Goal: Information Seeking & Learning: Check status

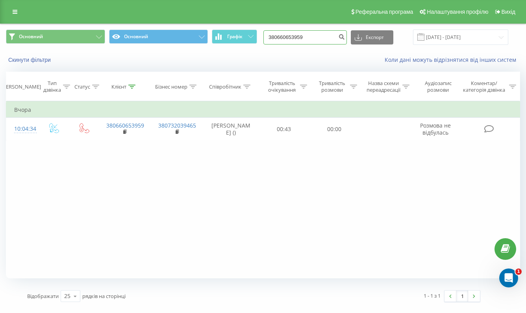
drag, startPoint x: 321, startPoint y: 46, endPoint x: 280, endPoint y: 46, distance: 41.0
click at [281, 45] on div "Основний Основний Графік 380660653959 Експорт .csv .xls .xlsx [DATE] - [DATE]" at bounding box center [263, 37] width 514 height 15
paste input "9512144"
type input "380951214459"
click at [345, 38] on icon "submit" at bounding box center [341, 35] width 7 height 5
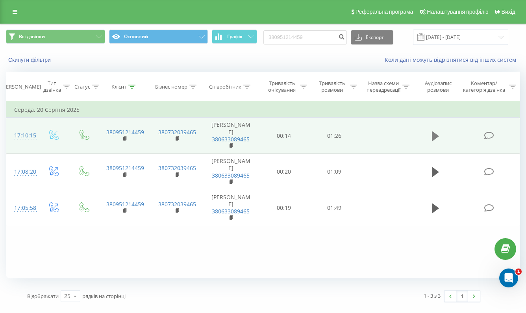
click at [434, 141] on icon at bounding box center [435, 136] width 7 height 9
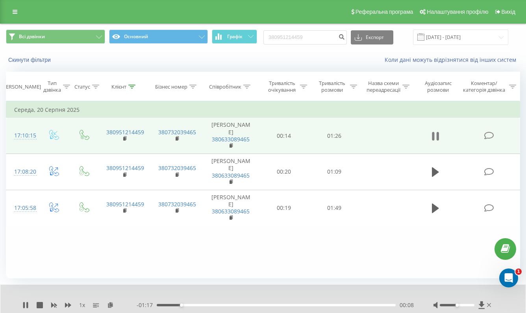
click at [436, 142] on icon at bounding box center [435, 136] width 7 height 11
click at [435, 141] on icon at bounding box center [435, 136] width 7 height 9
click at [434, 141] on icon at bounding box center [433, 136] width 2 height 9
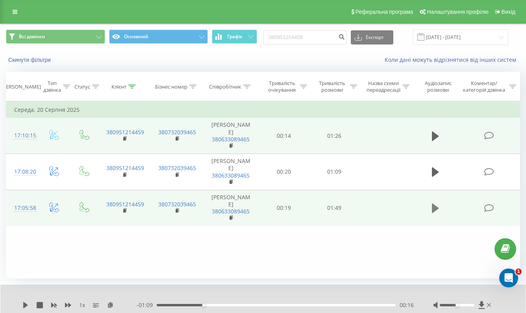
click at [431, 214] on button at bounding box center [436, 208] width 12 height 12
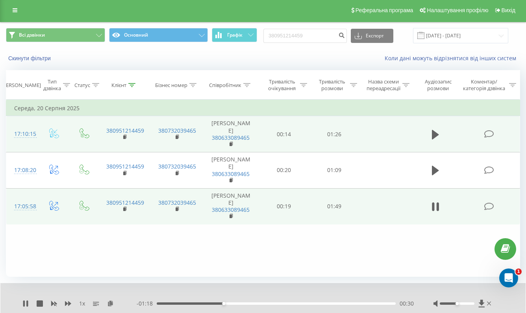
scroll to position [33, 0]
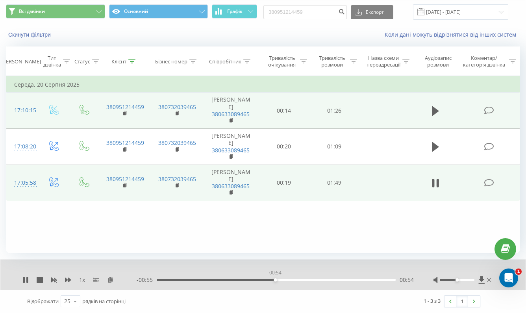
click at [275, 281] on div "00:54" at bounding box center [276, 280] width 239 height 2
click at [274, 281] on div "- 00:49 00:59 00:59" at bounding box center [275, 280] width 277 height 8
click at [278, 280] on div "01:00" at bounding box center [276, 280] width 239 height 2
click at [24, 281] on icon at bounding box center [24, 280] width 2 height 6
click at [161, 281] on div "- 00:47 01:01 01:01" at bounding box center [275, 280] width 277 height 8
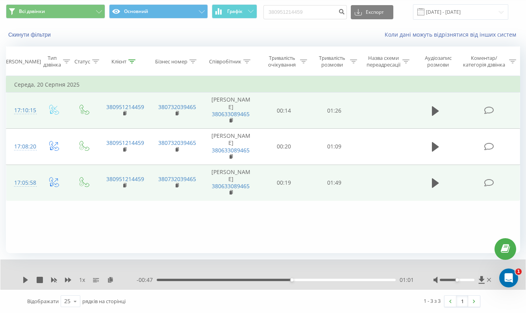
click at [162, 280] on div "01:01" at bounding box center [276, 280] width 239 height 2
click at [24, 279] on icon at bounding box center [25, 280] width 5 height 6
click at [158, 280] on div "00:00" at bounding box center [276, 280] width 239 height 2
click at [26, 280] on icon at bounding box center [25, 280] width 6 height 6
drag, startPoint x: 328, startPoint y: 13, endPoint x: 283, endPoint y: 13, distance: 44.9
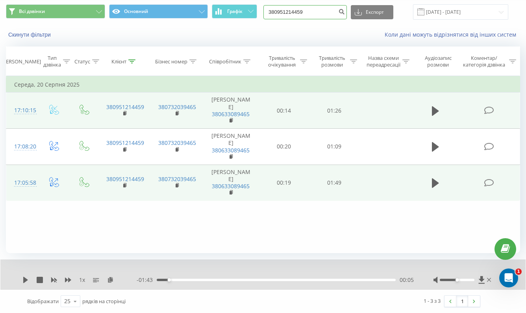
click at [287, 13] on input "380951214459" at bounding box center [306, 12] width 84 height 14
paste input "39354583"
type input "380939354583"
click at [345, 12] on icon "submit" at bounding box center [341, 10] width 7 height 5
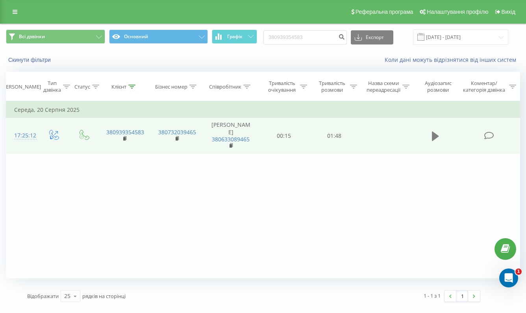
click at [438, 141] on icon at bounding box center [435, 136] width 7 height 9
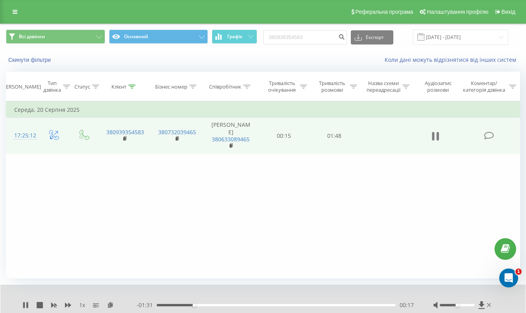
click at [435, 142] on icon at bounding box center [435, 136] width 7 height 11
